Goal: Information Seeking & Learning: Learn about a topic

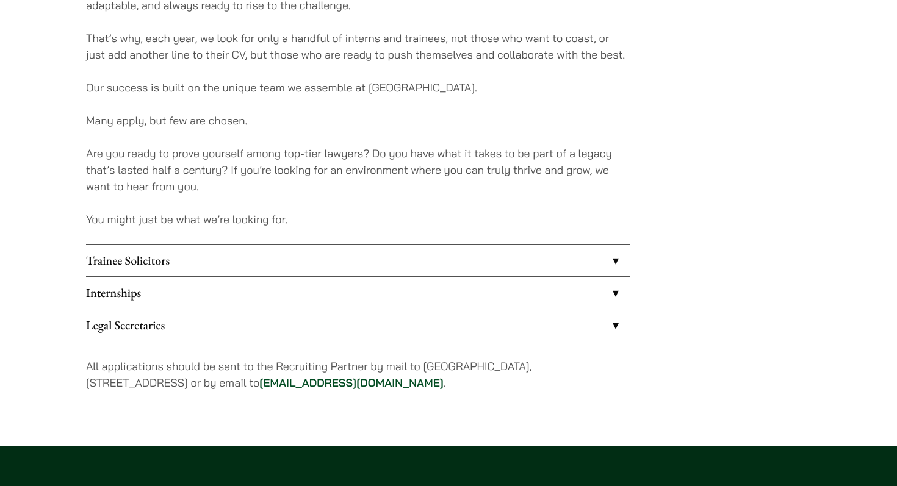
scroll to position [1011, 0]
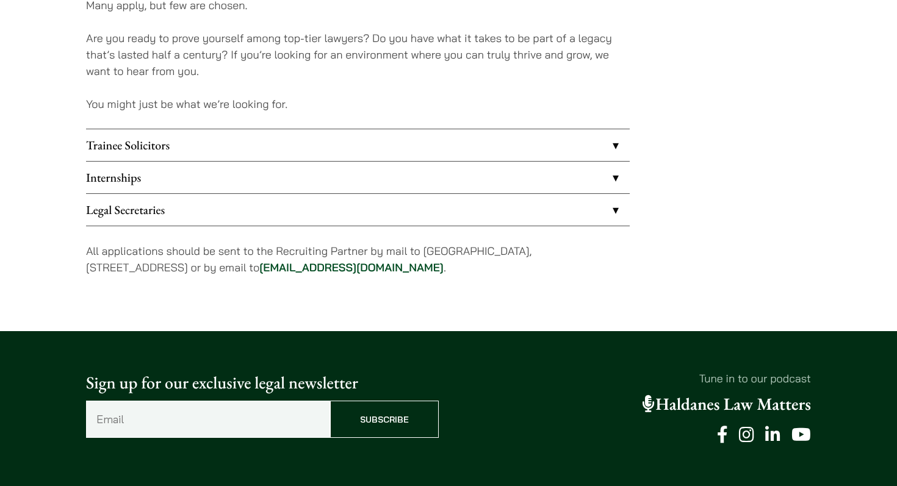
click at [167, 212] on link "Legal Secretaries" at bounding box center [357, 210] width 543 height 32
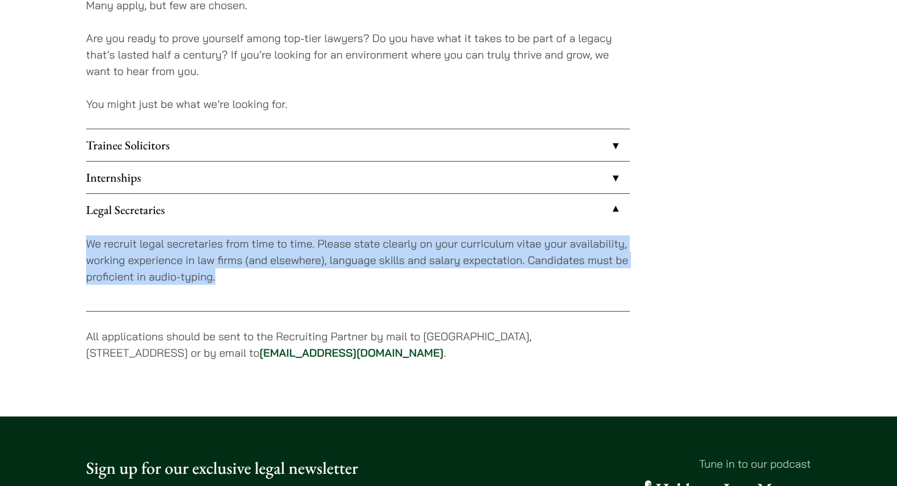
drag, startPoint x: 84, startPoint y: 246, endPoint x: 267, endPoint y: 287, distance: 187.6
click at [192, 175] on link "Internships" at bounding box center [357, 178] width 543 height 32
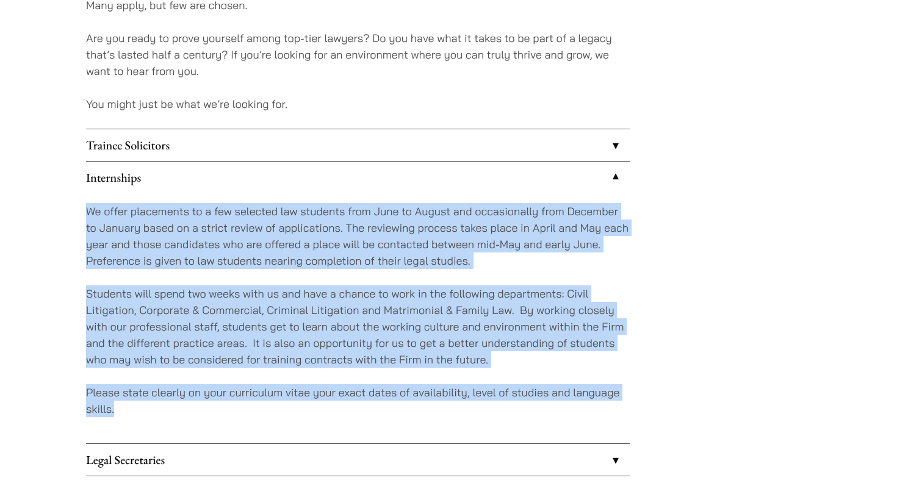
drag, startPoint x: 88, startPoint y: 215, endPoint x: 484, endPoint y: 413, distance: 442.1
click at [484, 413] on div "We offer placements to a few selected law students from June to August and occa…" at bounding box center [357, 318] width 543 height 250
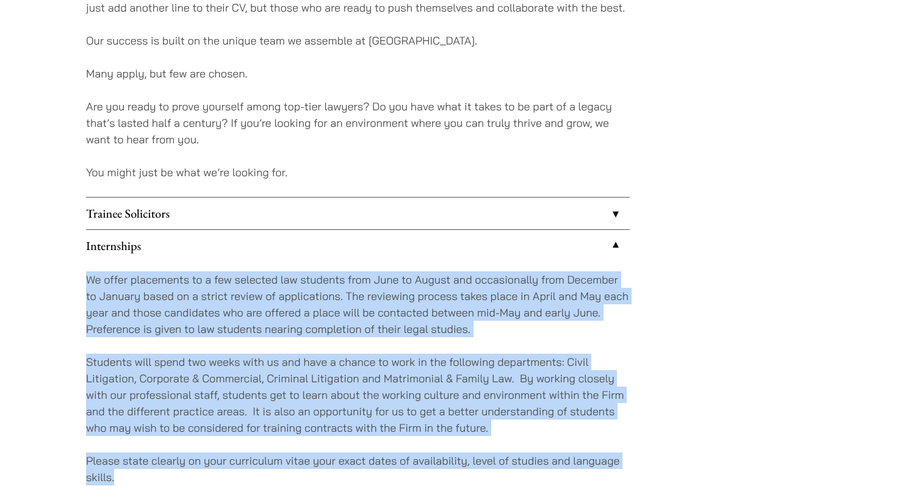
scroll to position [936, 0]
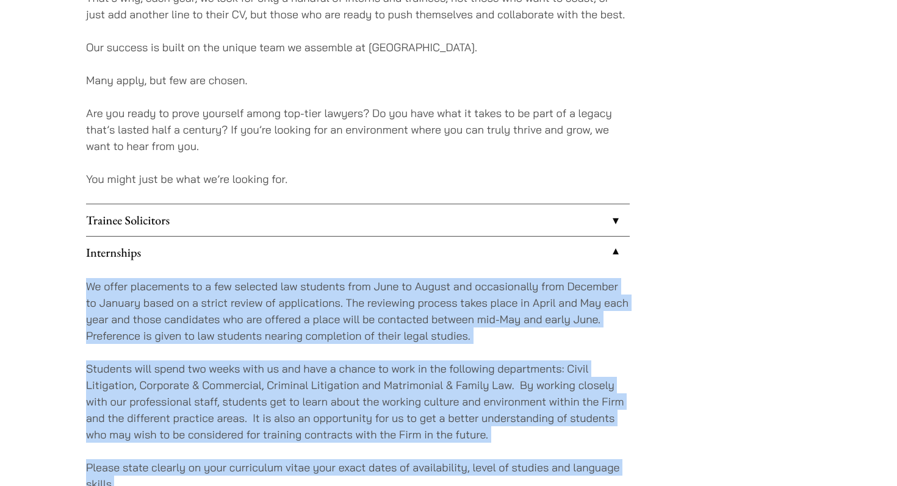
click at [615, 228] on link "Trainee Solicitors" at bounding box center [357, 220] width 543 height 32
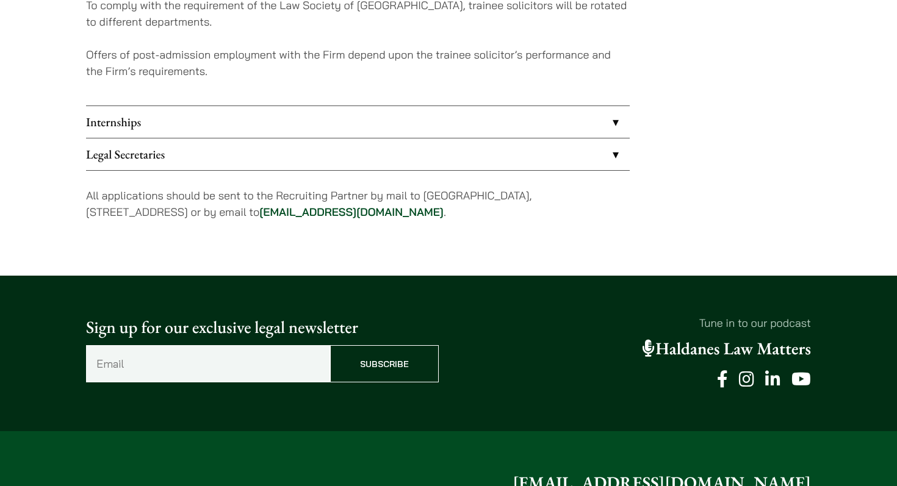
scroll to position [1449, 0]
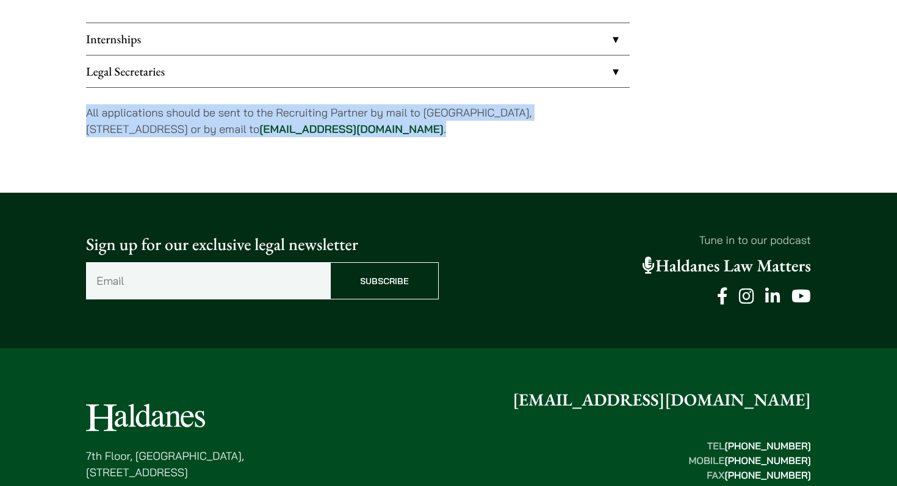
drag, startPoint x: 77, startPoint y: 109, endPoint x: 471, endPoint y: 141, distance: 395.3
click at [492, 74] on link "Legal Secretaries" at bounding box center [357, 72] width 543 height 32
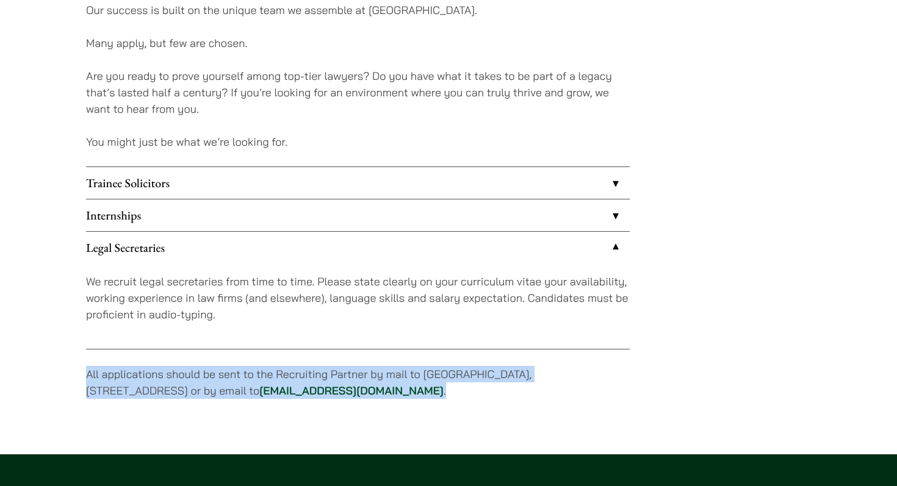
scroll to position [967, 0]
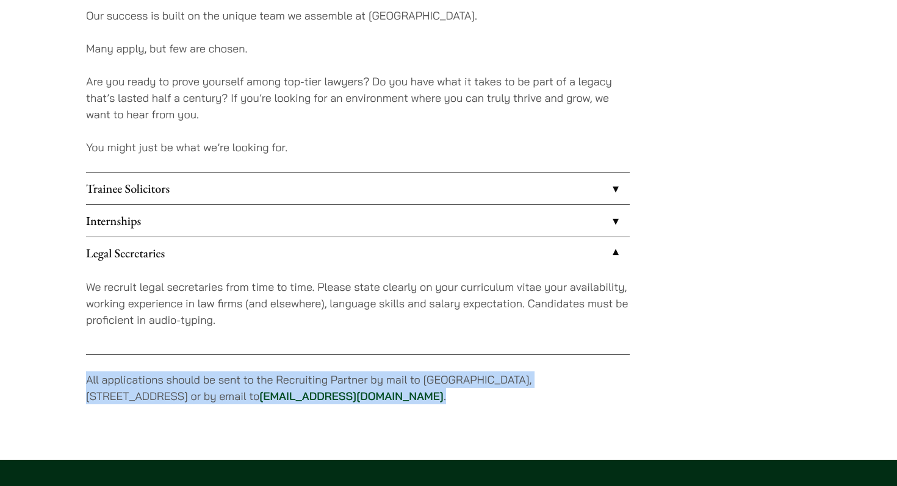
click at [265, 190] on link "Trainee Solicitors" at bounding box center [357, 189] width 543 height 32
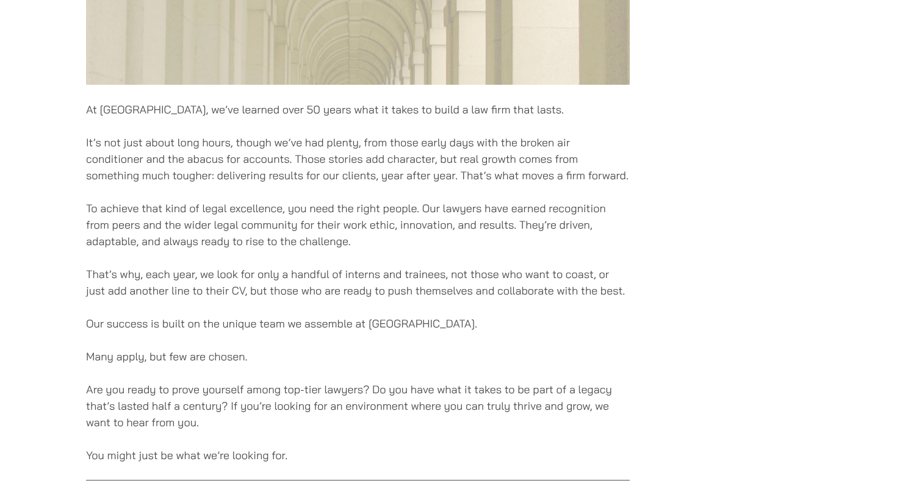
scroll to position [650, 0]
